Goal: Use online tool/utility: Utilize a website feature to perform a specific function

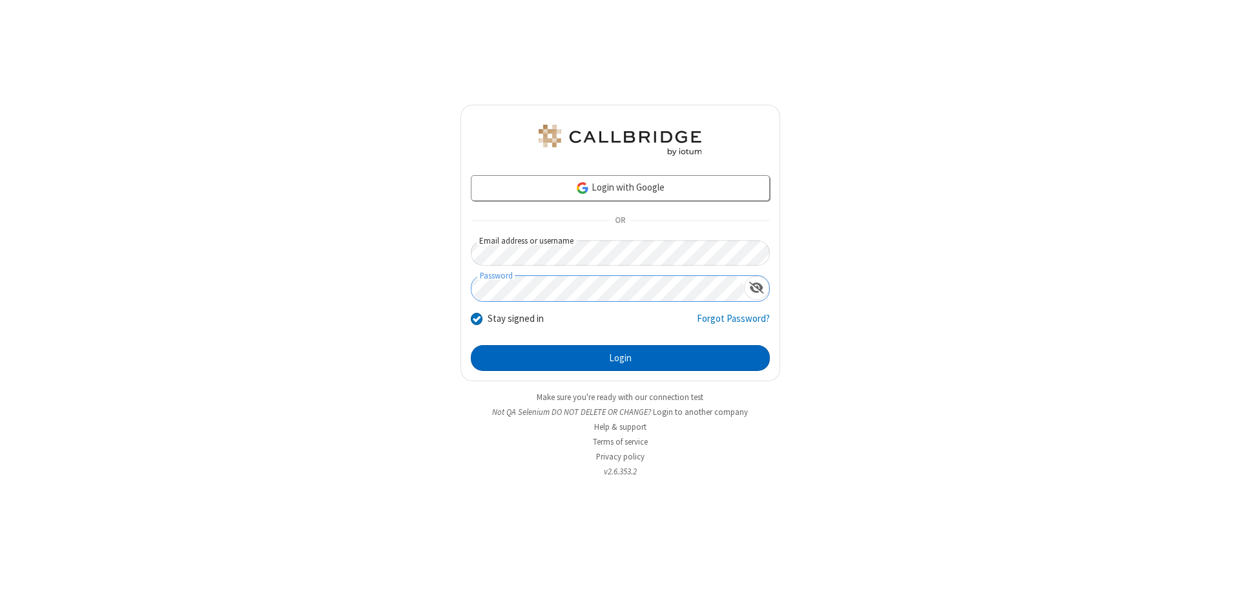
click at [620, 358] on button "Login" at bounding box center [620, 358] width 299 height 26
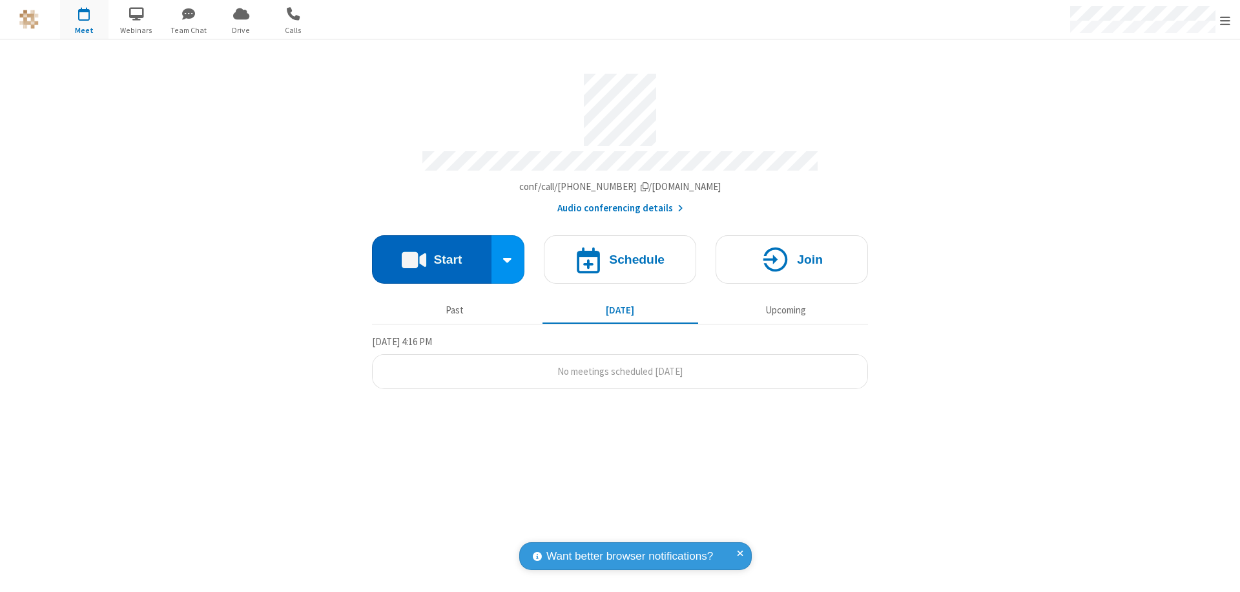
click at [431, 253] on button "Start" at bounding box center [431, 259] width 119 height 48
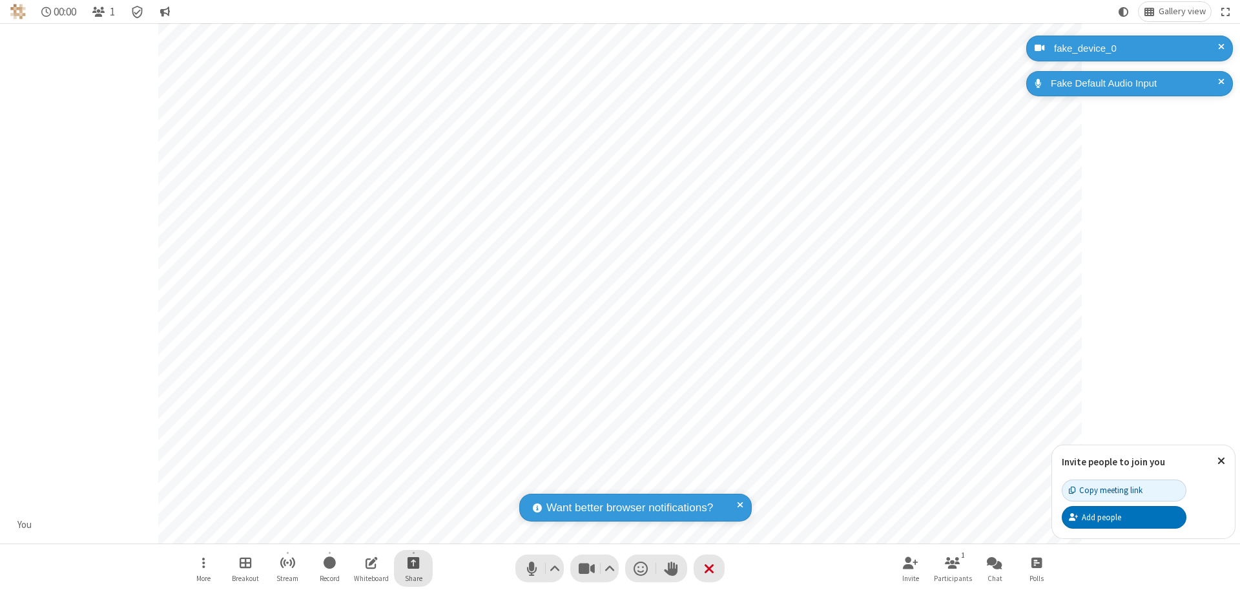
click at [413, 562] on span "Start sharing" at bounding box center [413, 562] width 12 height 16
click at [361, 531] on span "Share my screen" at bounding box center [361, 531] width 15 height 11
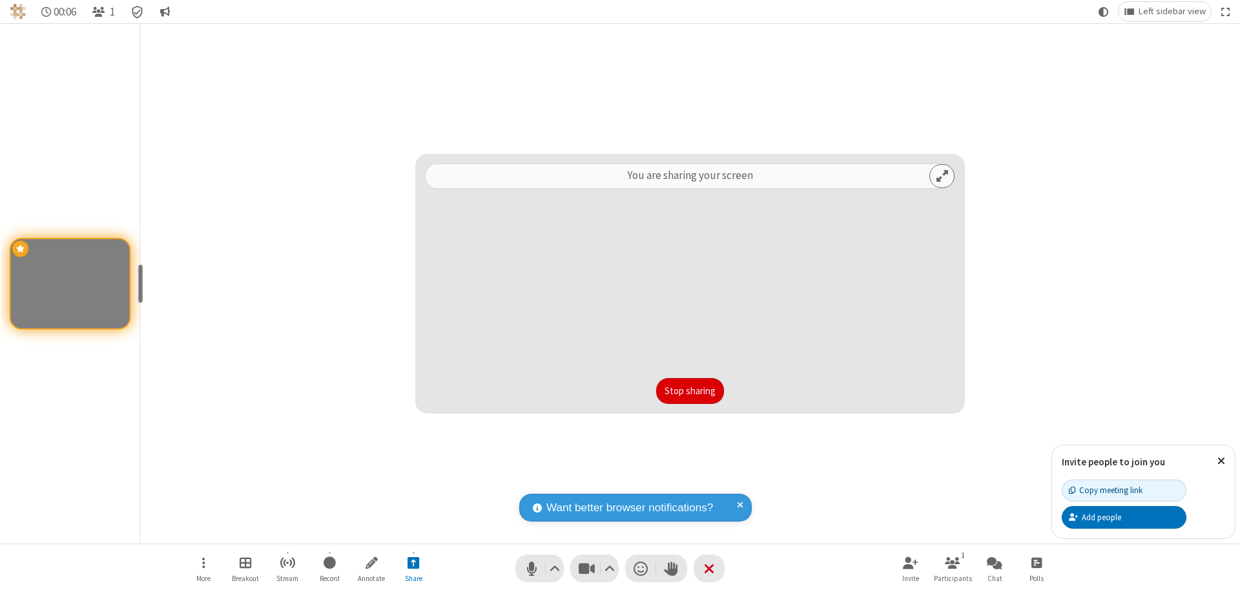
click at [690, 391] on button "Stop sharing" at bounding box center [690, 391] width 68 height 26
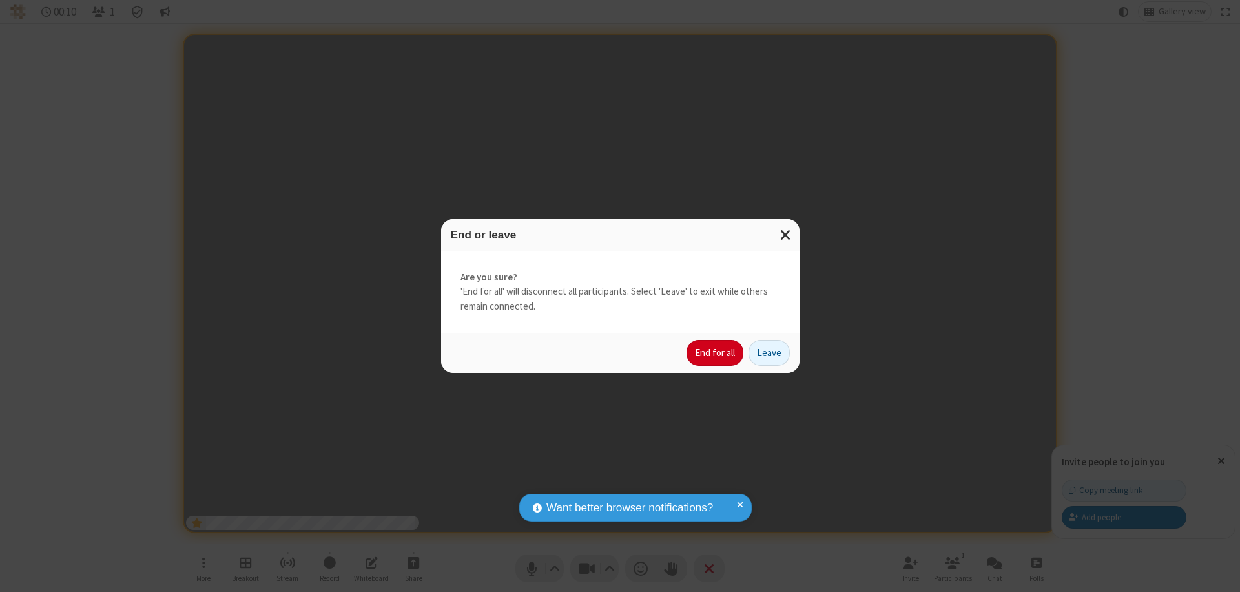
click at [715, 353] on button "End for all" at bounding box center [714, 353] width 57 height 26
